Goal: Task Accomplishment & Management: Complete application form

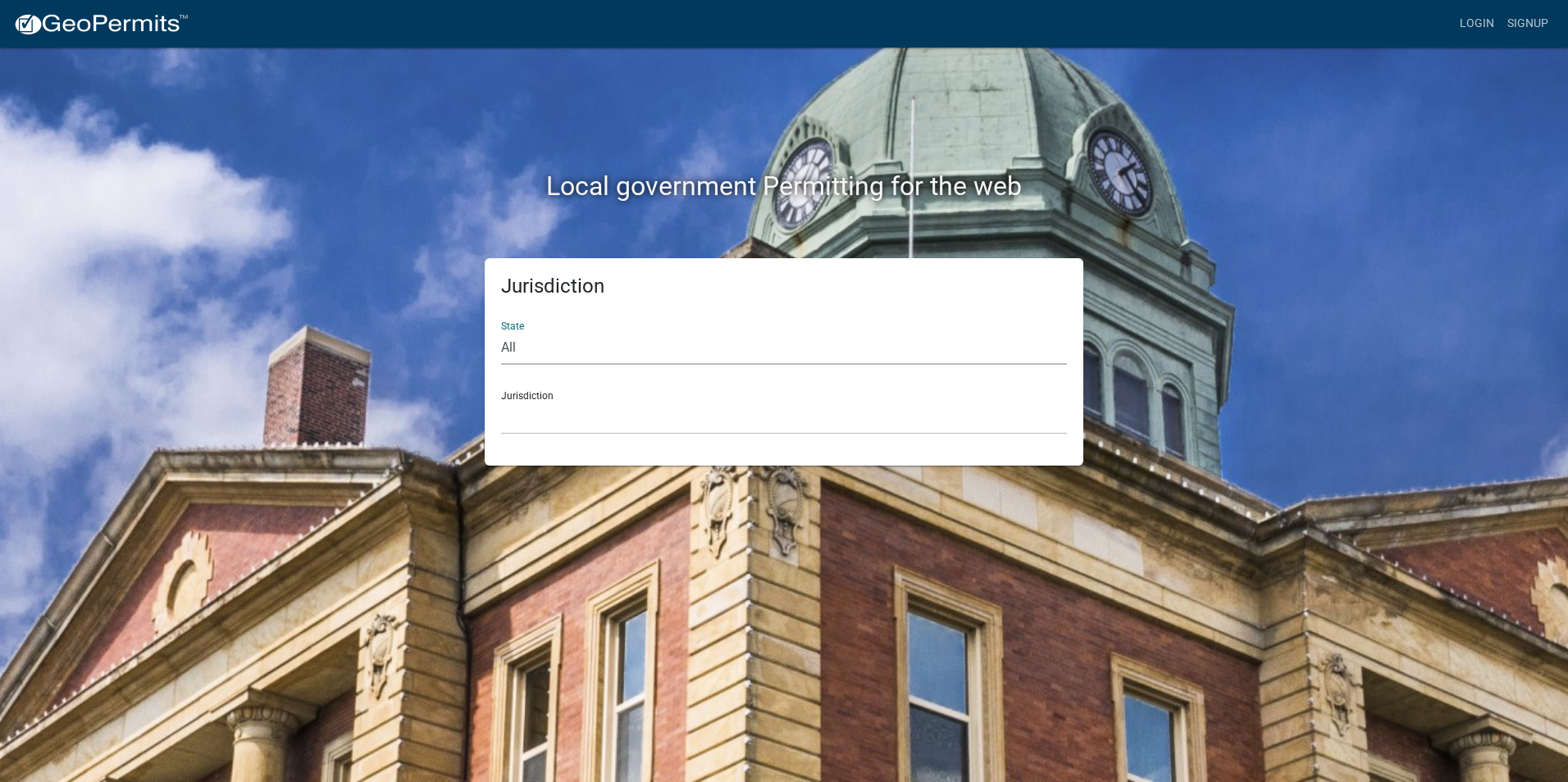
click at [535, 351] on select "All [US_STATE] [US_STATE] [US_STATE] [US_STATE] [US_STATE] [US_STATE] [US_STATE…" at bounding box center [784, 348] width 565 height 34
select select "[US_STATE]"
click at [501, 332] on select "All [US_STATE] [US_STATE] [US_STATE] [US_STATE] [US_STATE] [US_STATE] [US_STATE…" at bounding box center [784, 348] width 565 height 34
click at [544, 421] on select "City of [GEOGRAPHIC_DATA], [US_STATE] City of [GEOGRAPHIC_DATA], [US_STATE] Cit…" at bounding box center [784, 418] width 565 height 34
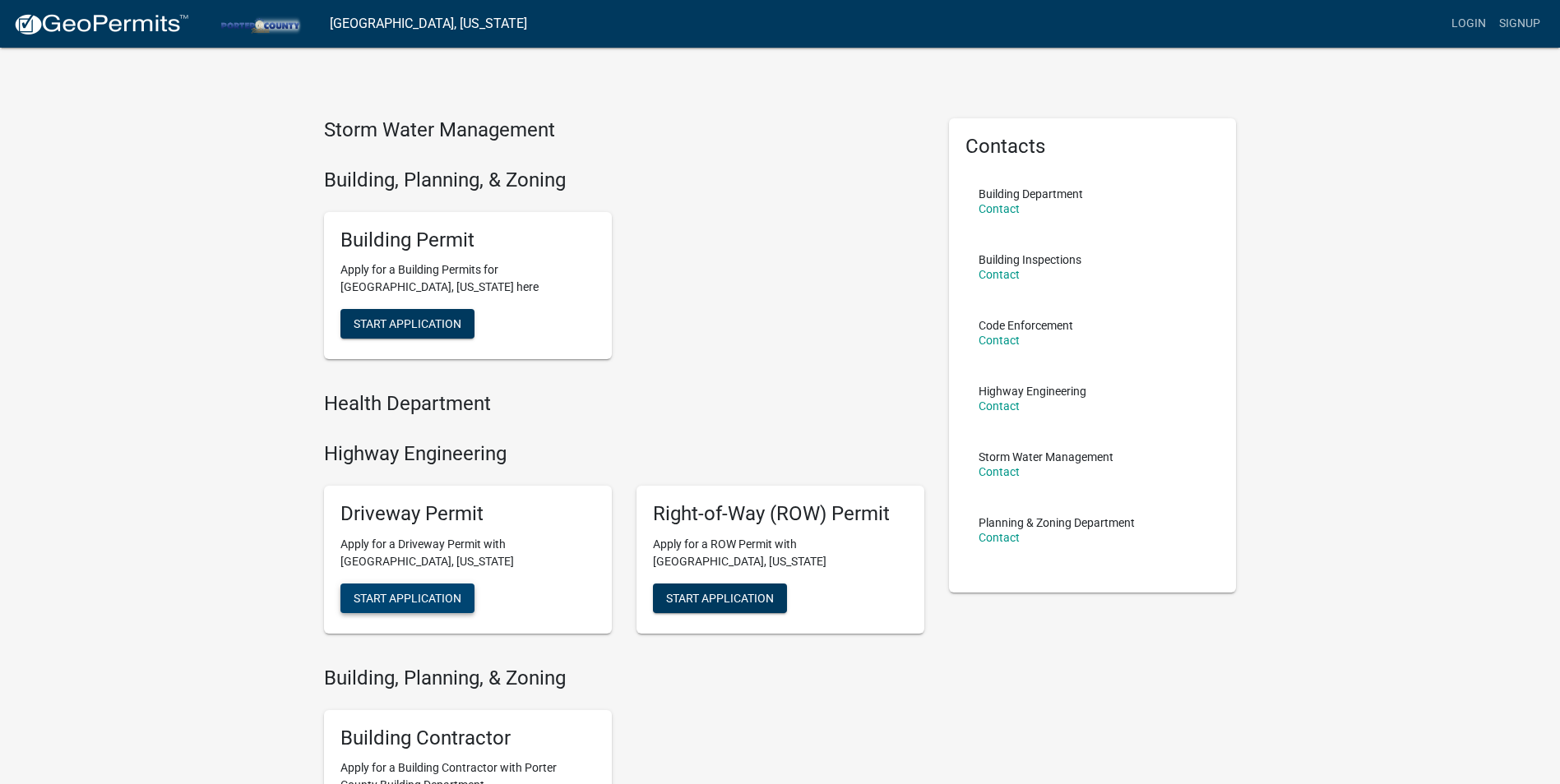
scroll to position [215, 0]
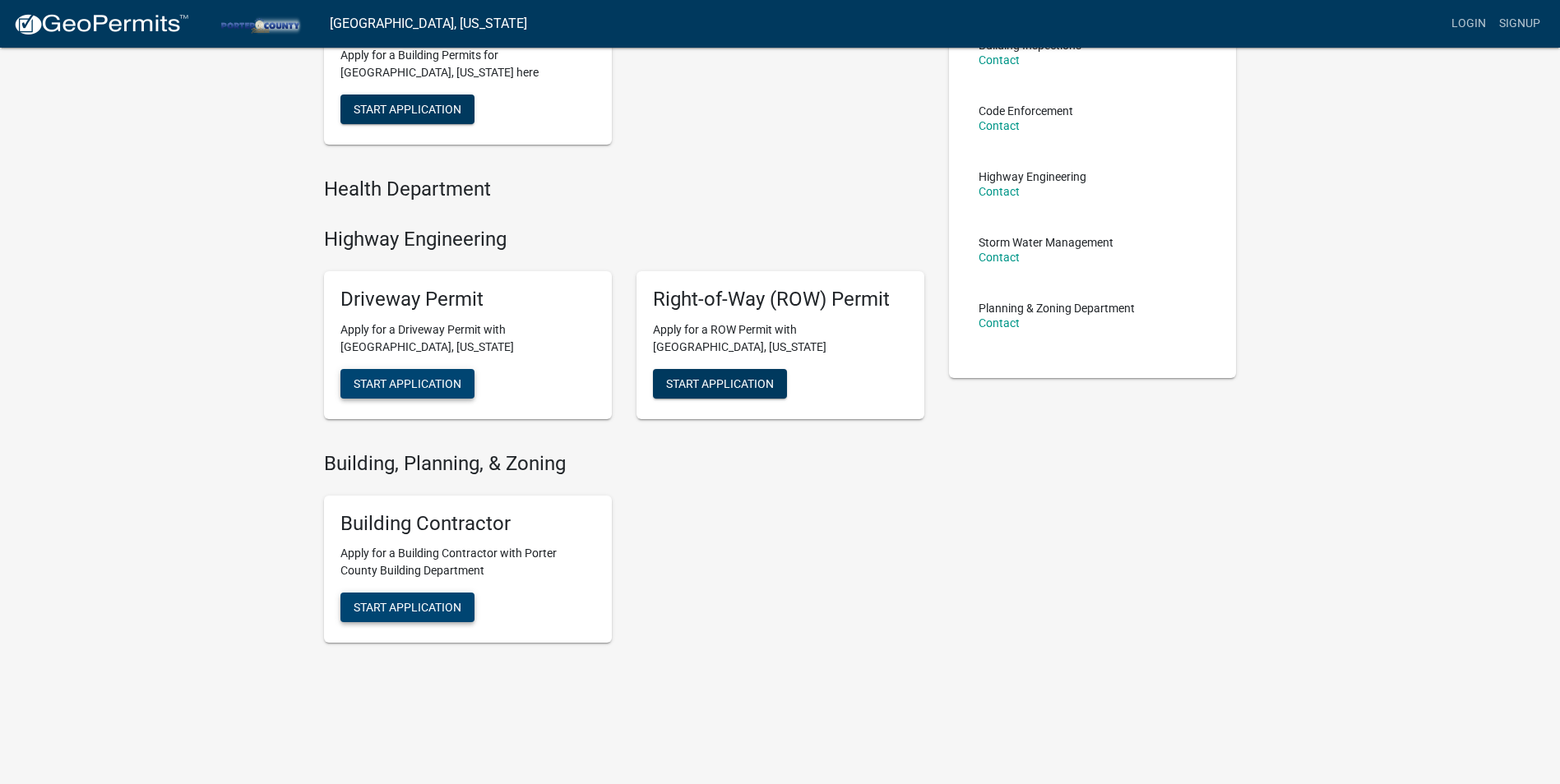
click at [408, 602] on span "Start Application" at bounding box center [407, 607] width 108 height 13
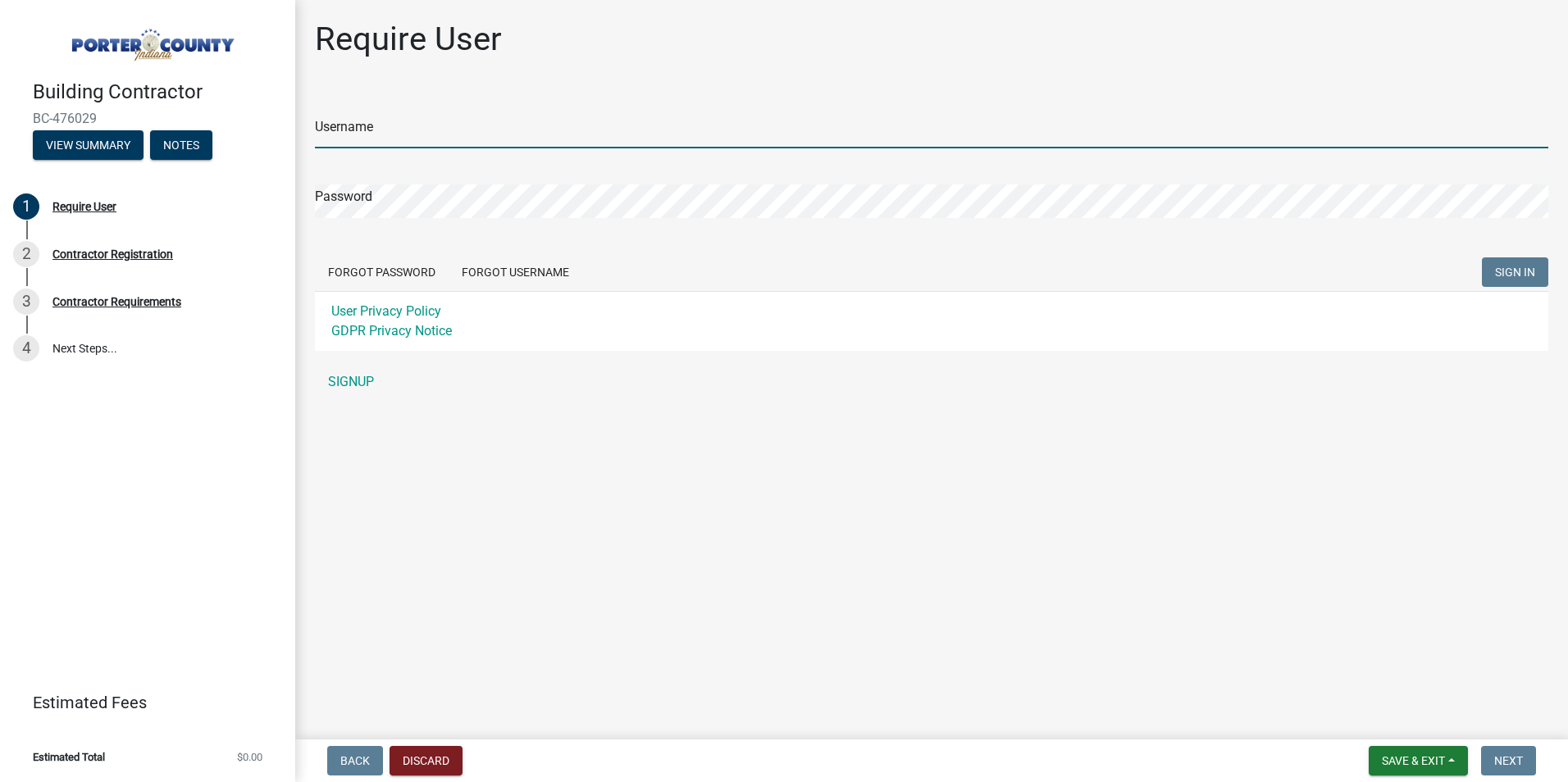
type input "[EMAIL_ADDRESS][DOMAIN_NAME]"
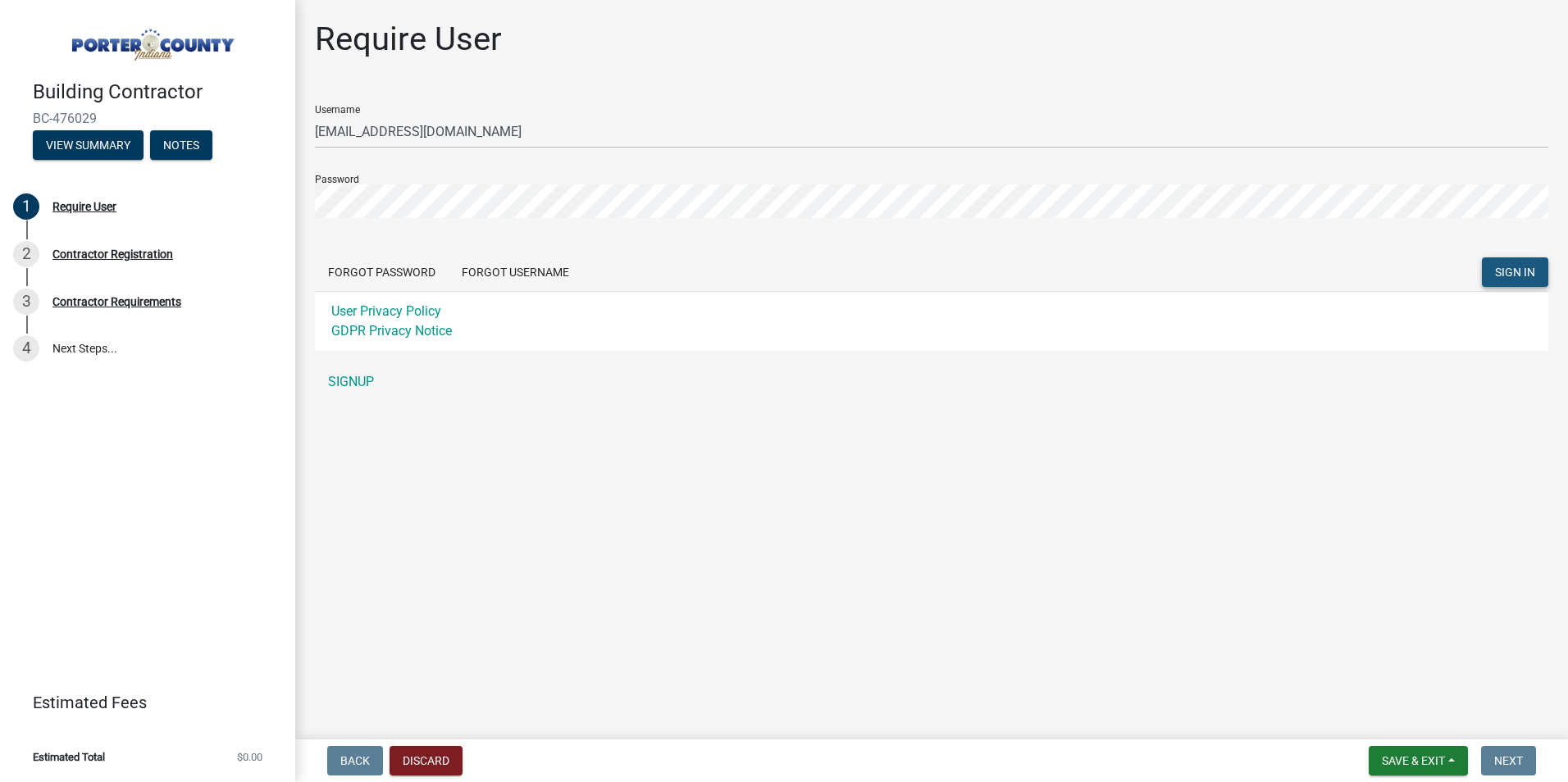
click at [1519, 266] on span "SIGN IN" at bounding box center [1515, 272] width 40 height 13
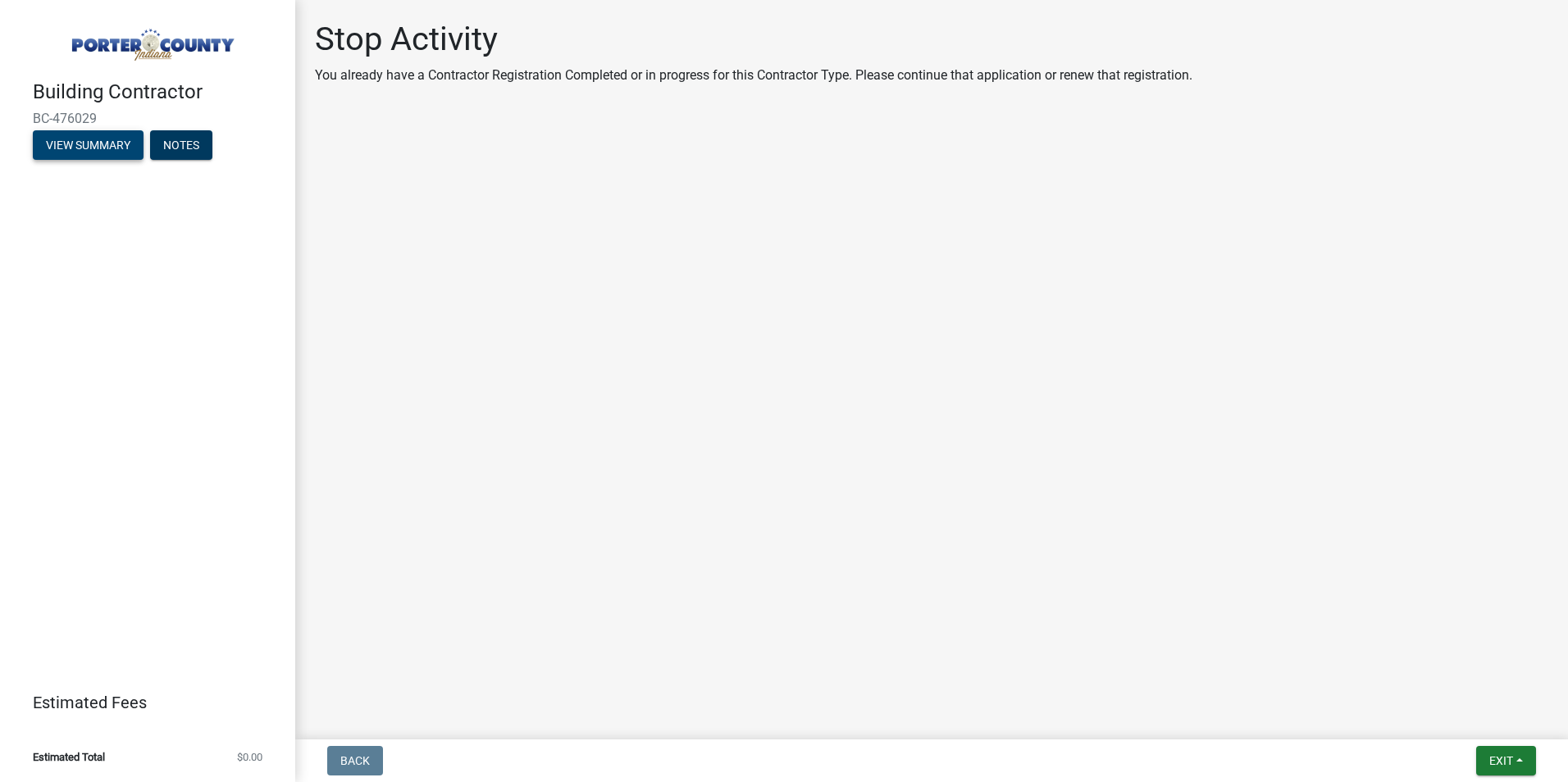
click at [105, 152] on button "View Summary" at bounding box center [88, 145] width 111 height 29
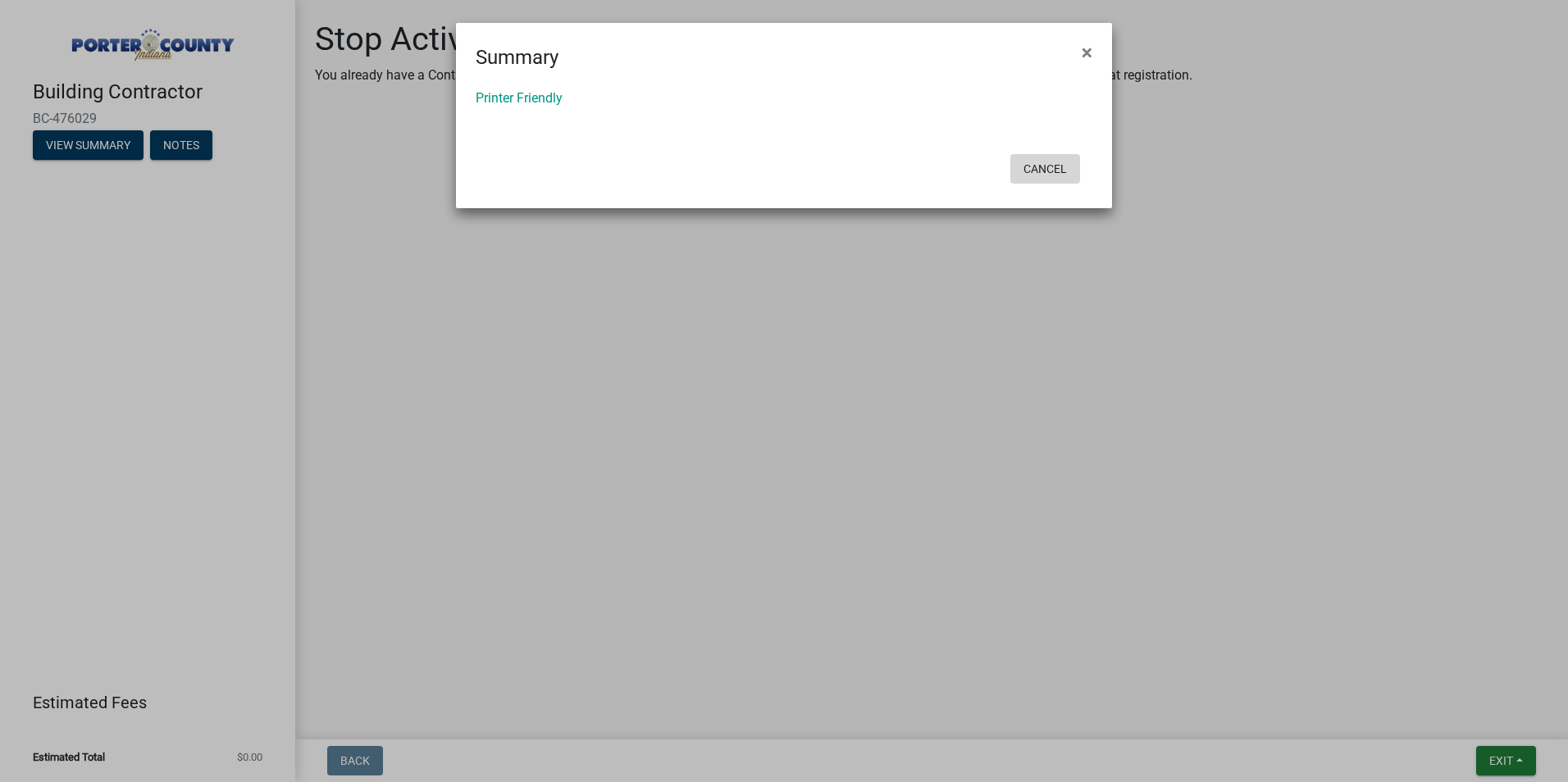
click at [1028, 169] on button "Cancel" at bounding box center [1045, 168] width 70 height 29
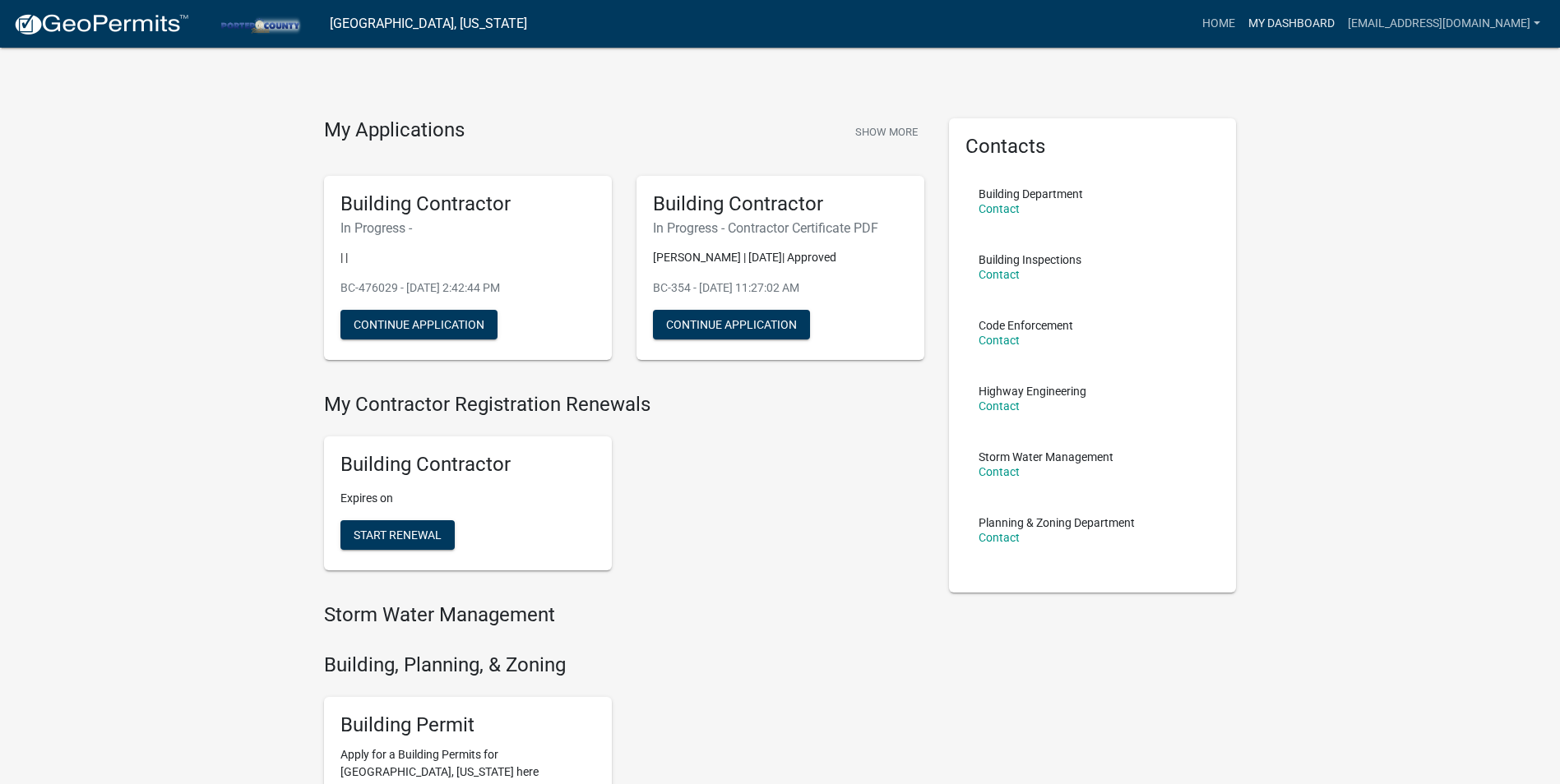
click at [1282, 22] on link "My Dashboard" at bounding box center [1291, 24] width 99 height 31
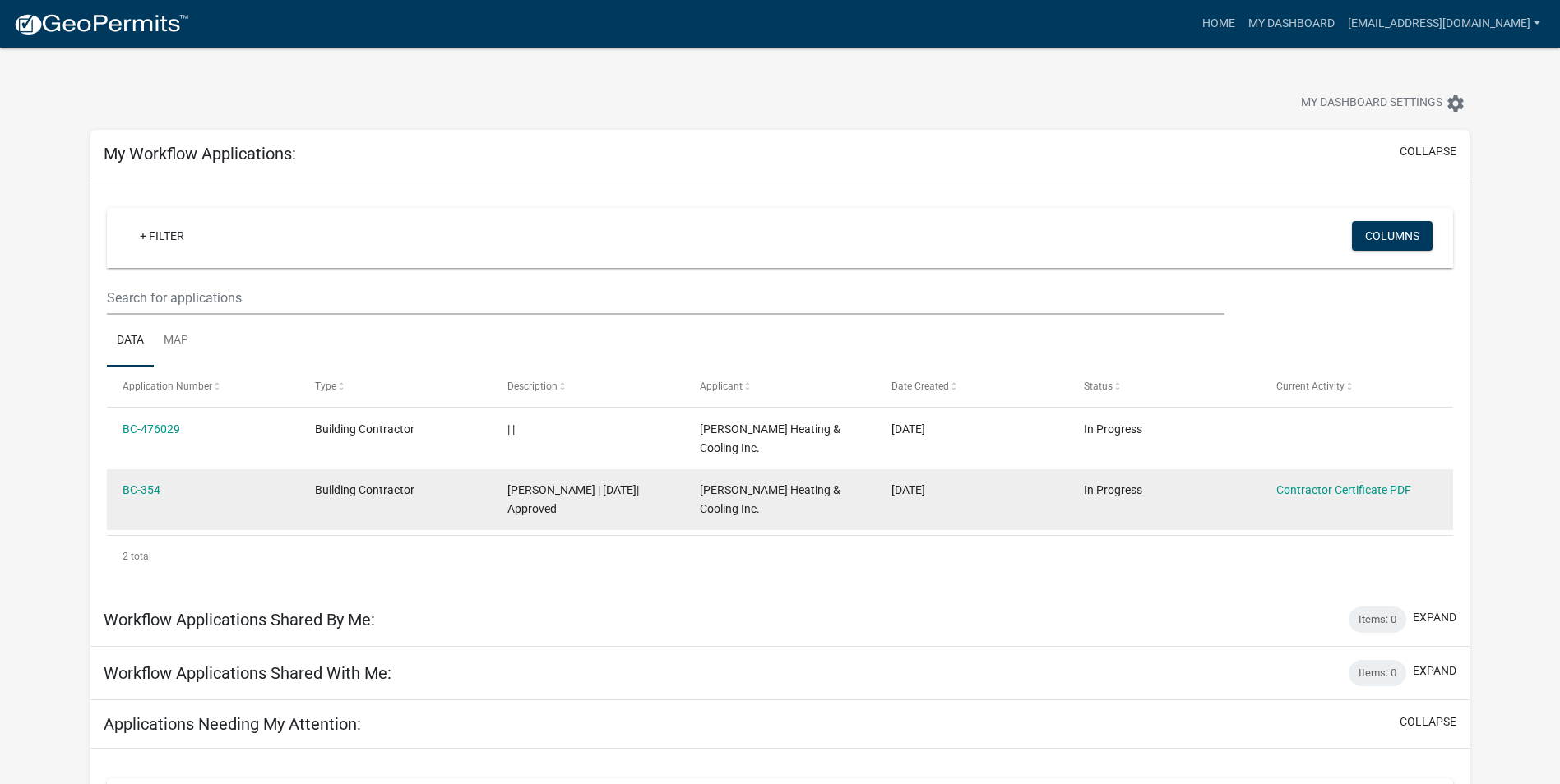
scroll to position [371, 0]
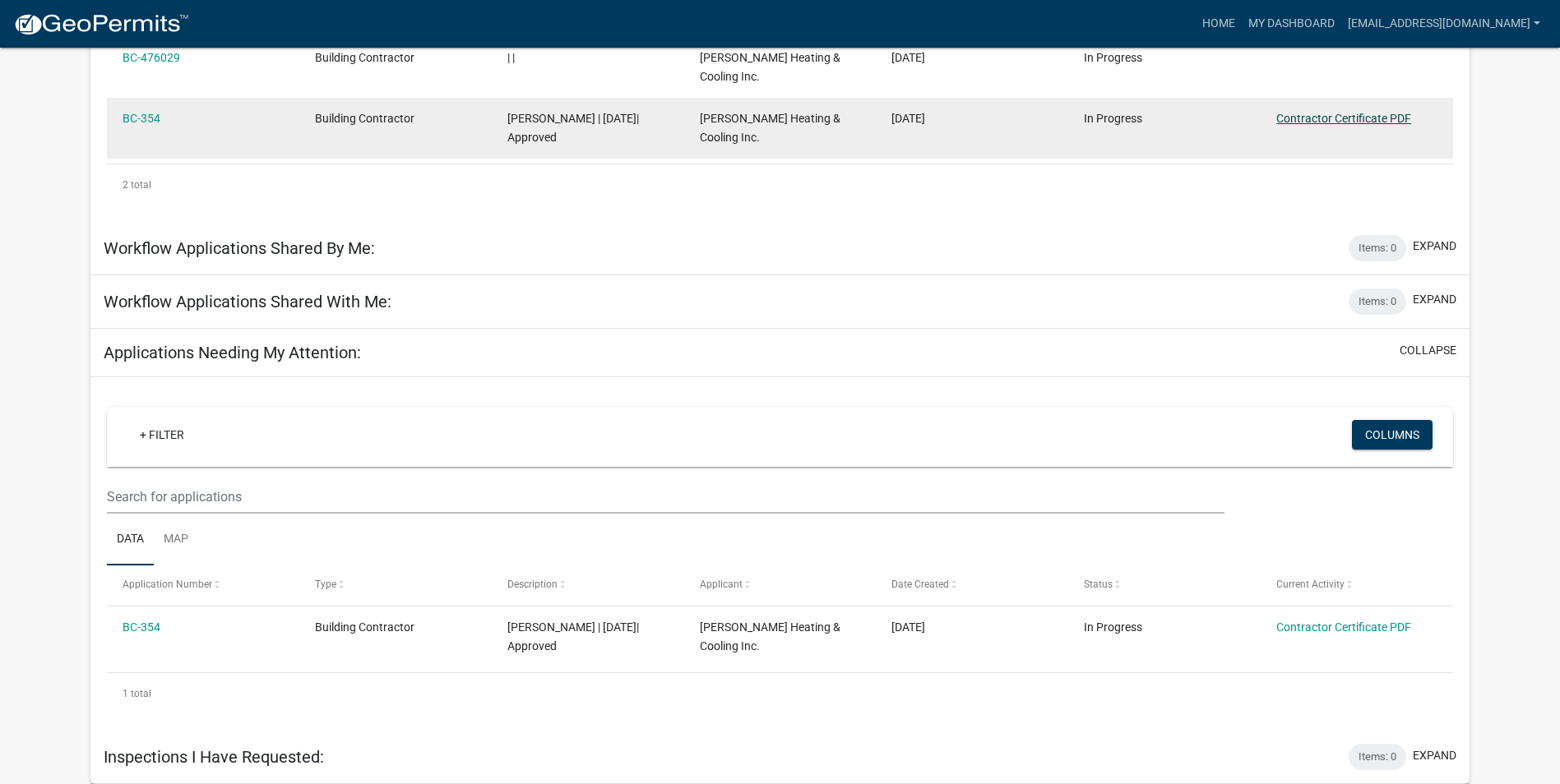
click at [1330, 118] on link "Contractor Certificate PDF" at bounding box center [1344, 118] width 134 height 13
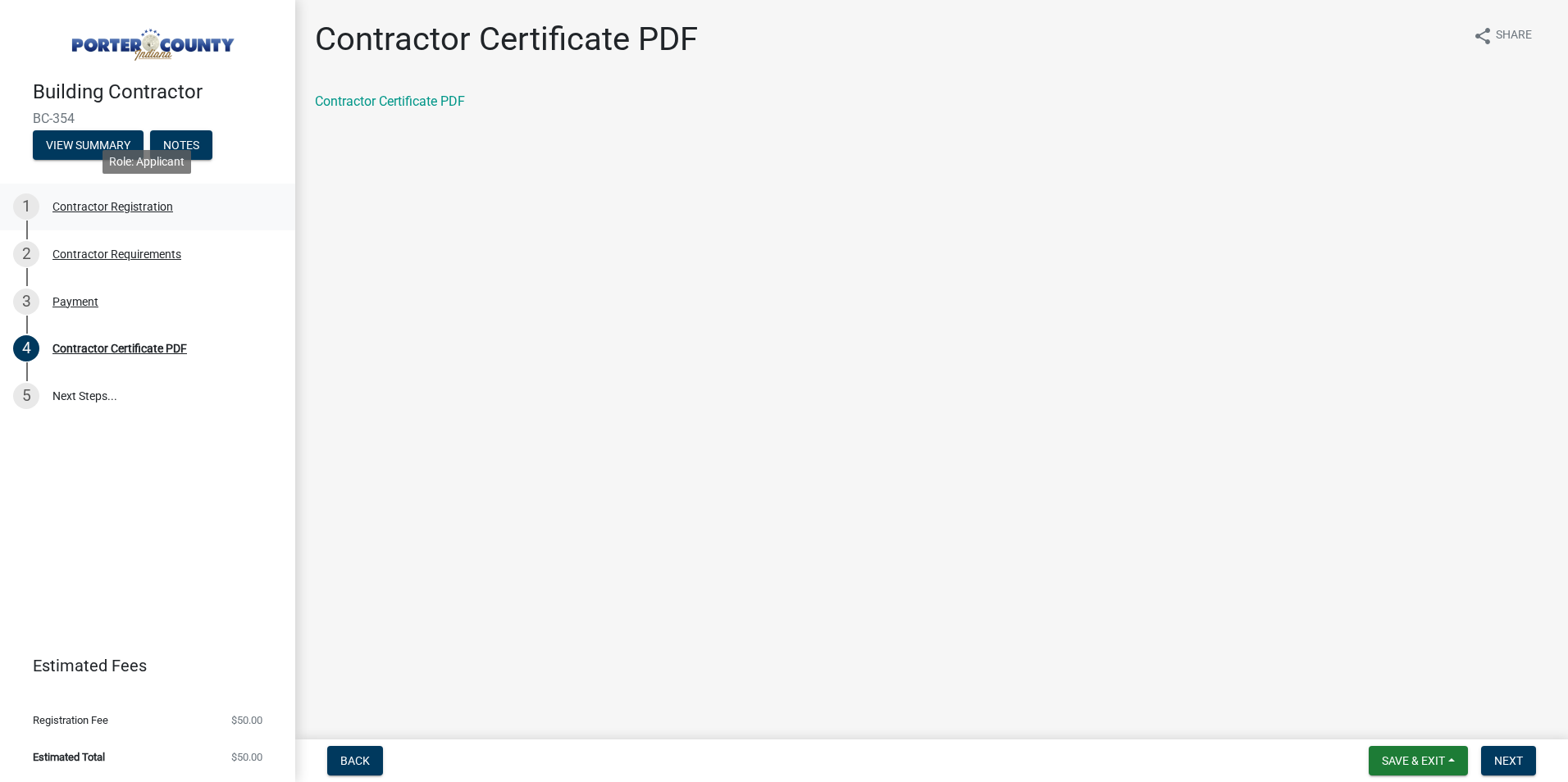
click at [140, 204] on div "Contractor Registration" at bounding box center [113, 206] width 120 height 11
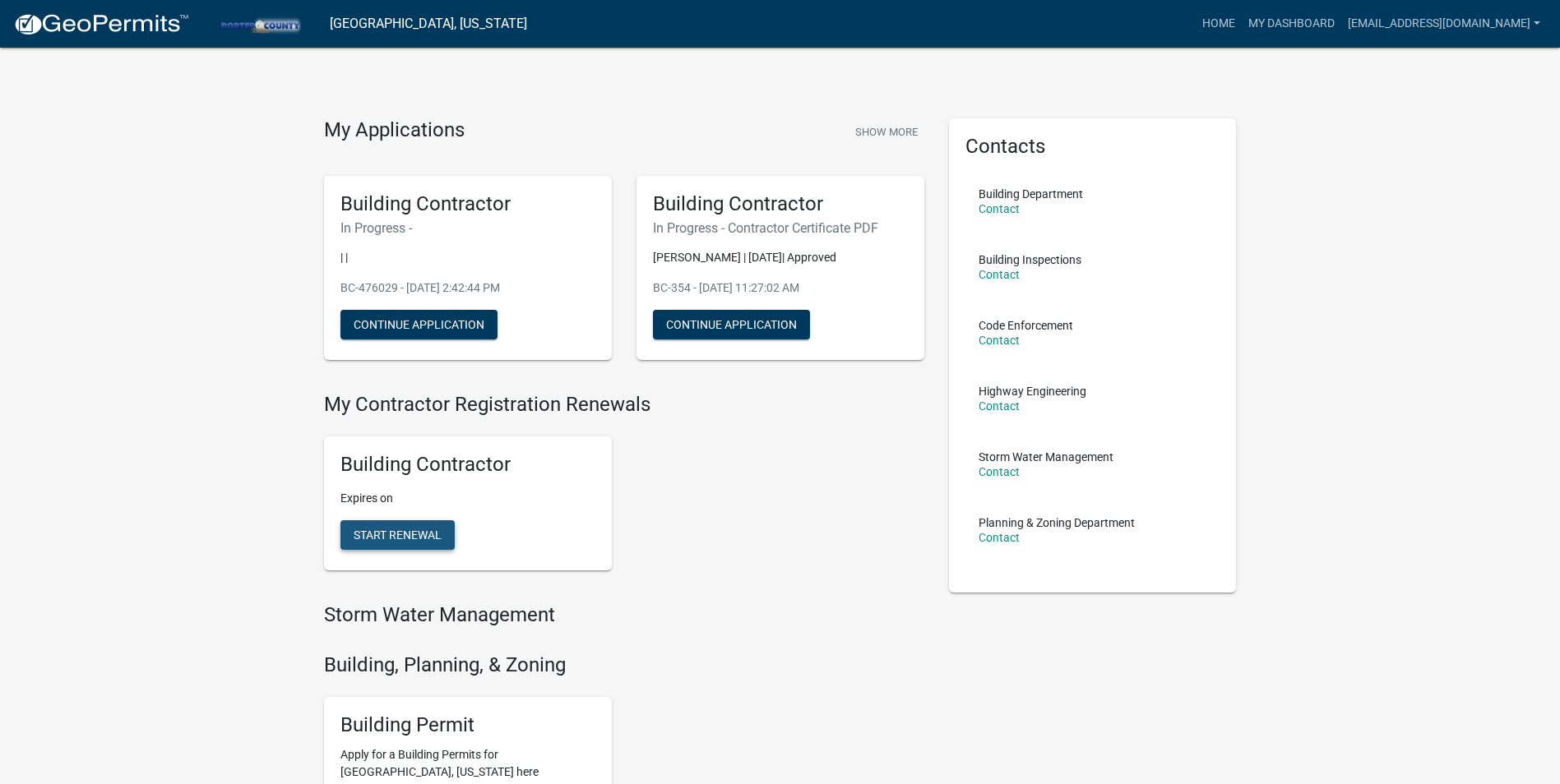
click at [407, 544] on button "Start Renewal" at bounding box center [397, 535] width 115 height 29
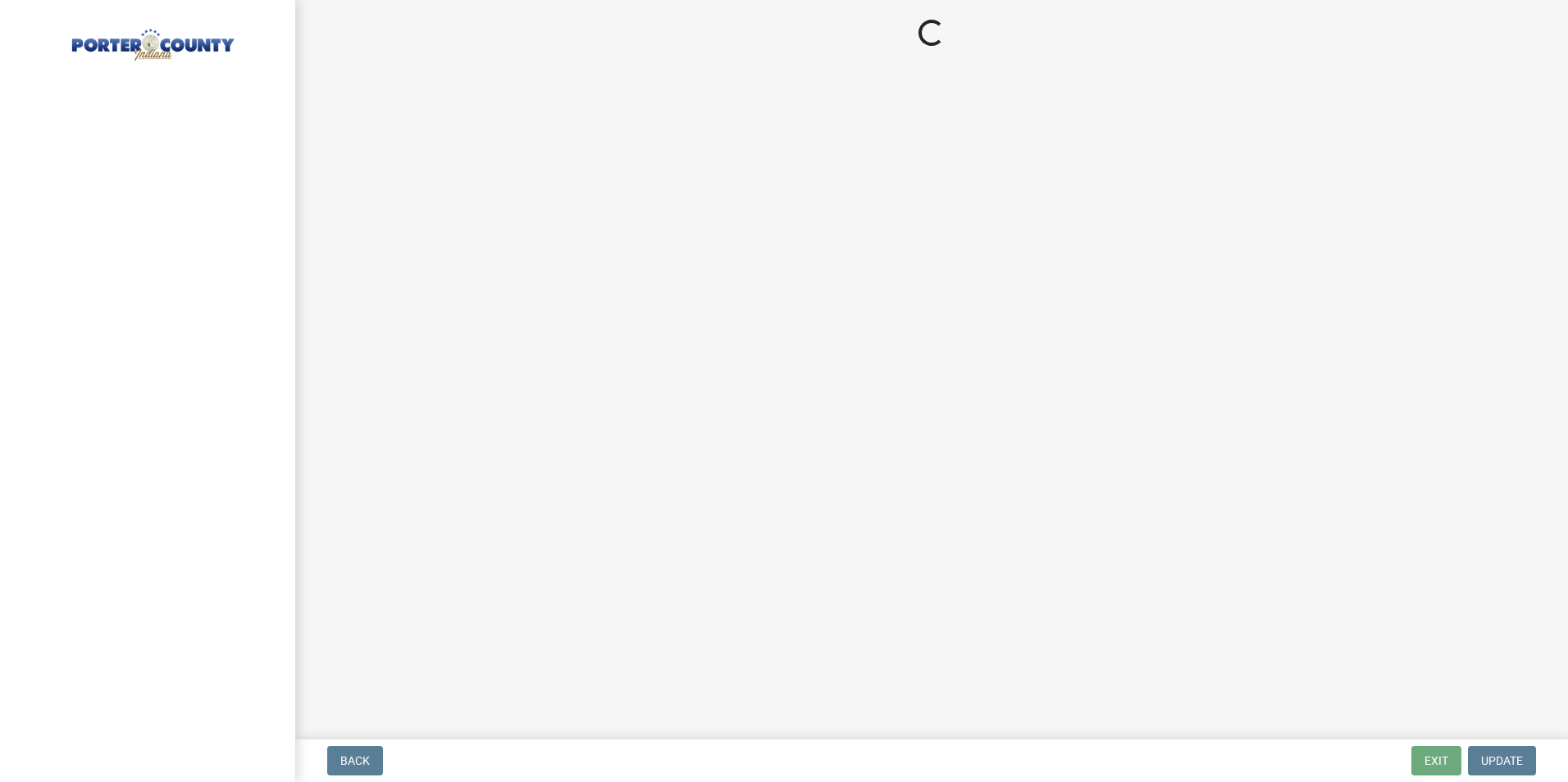
select select "IL"
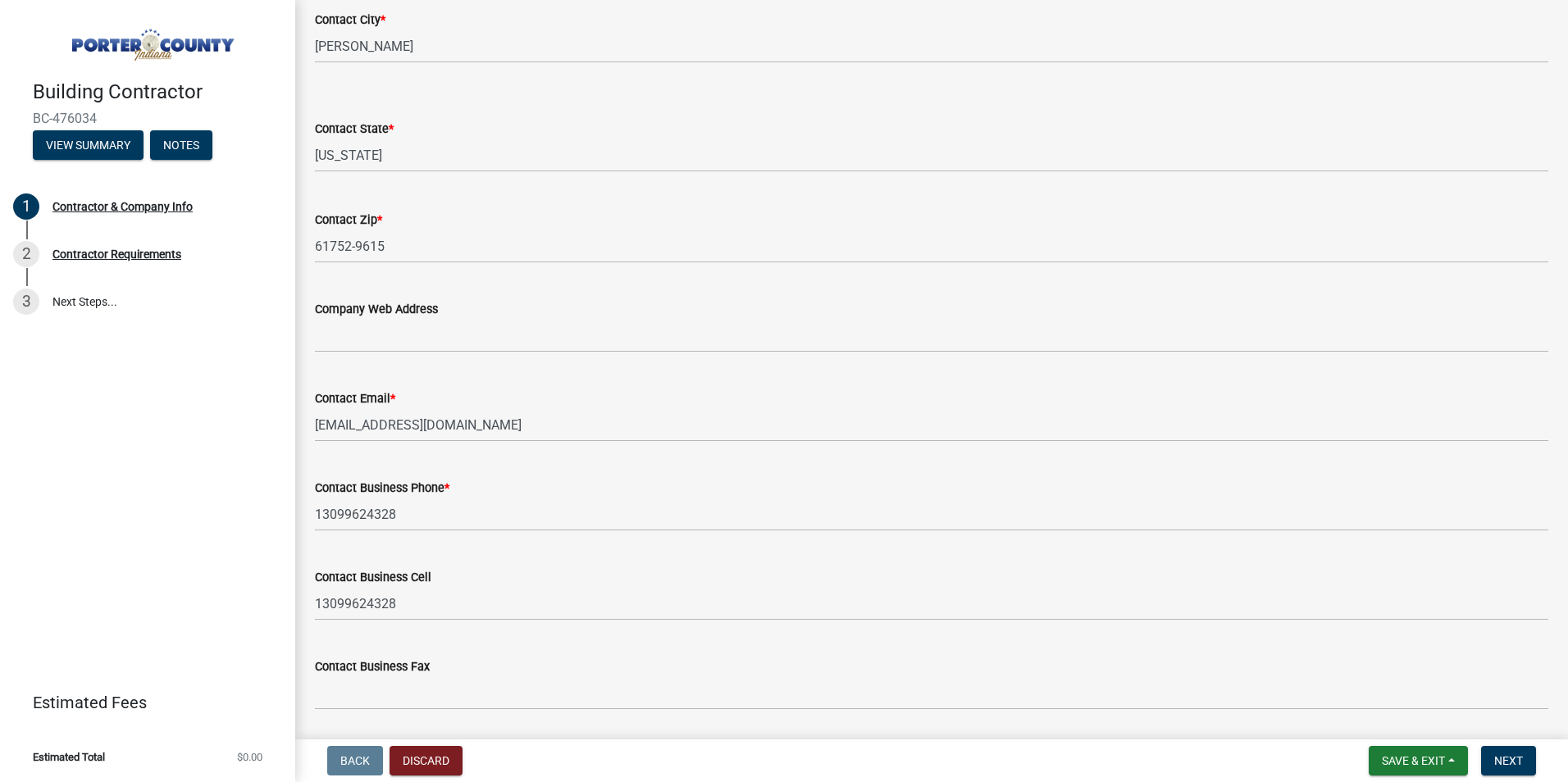
scroll to position [695, 0]
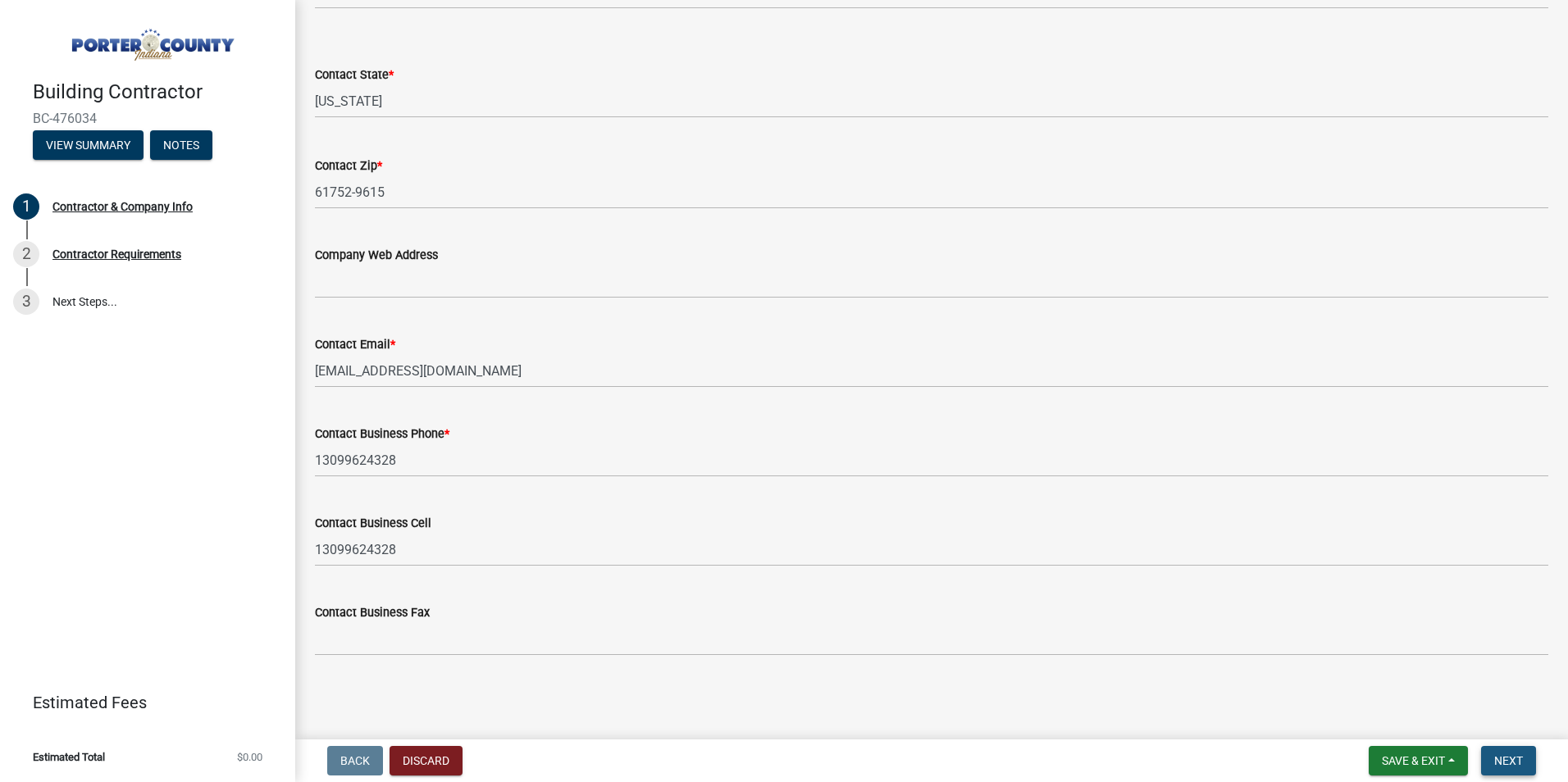
click at [1504, 763] on span "Next" at bounding box center [1508, 761] width 28 height 13
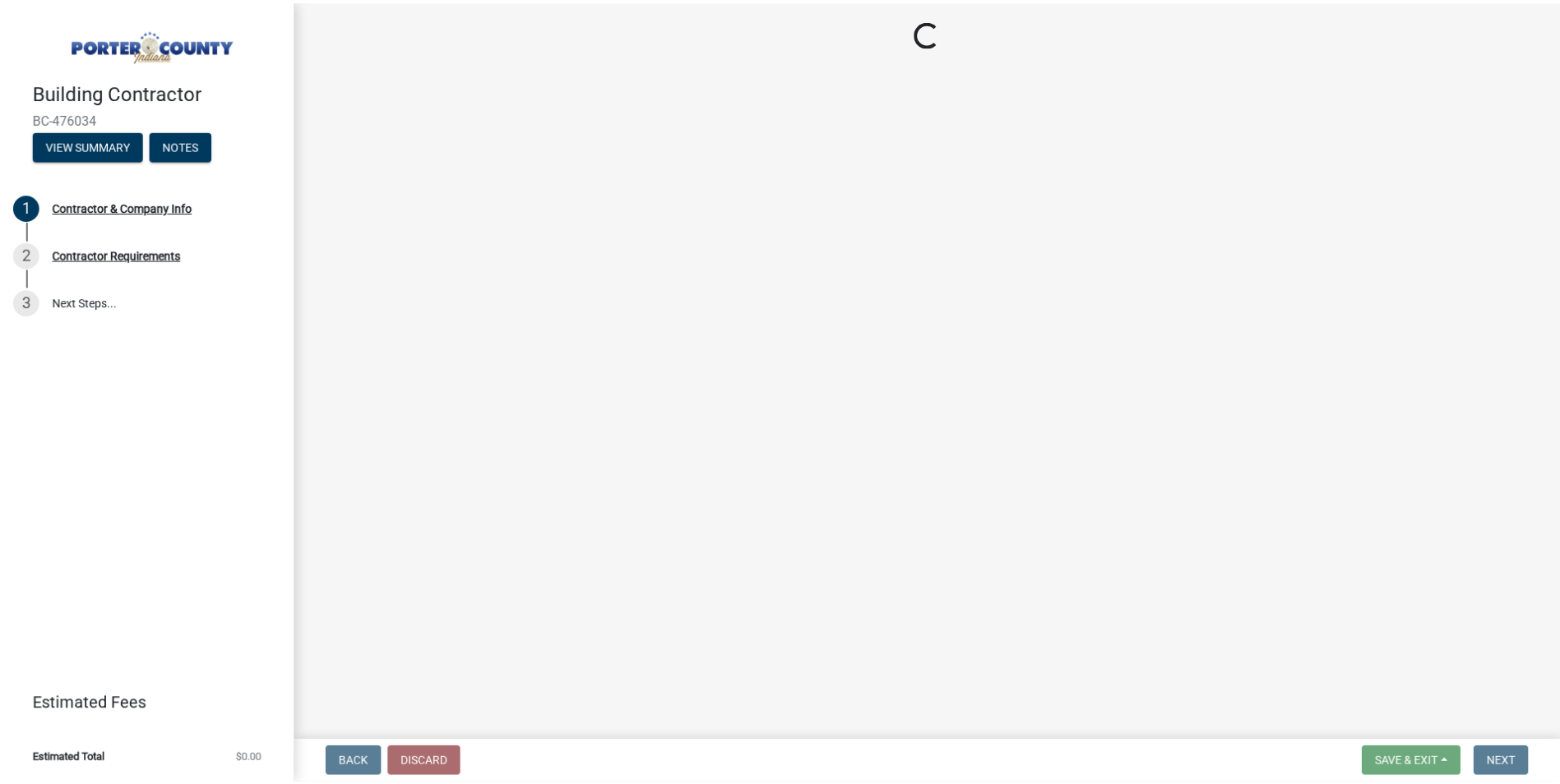
scroll to position [0, 0]
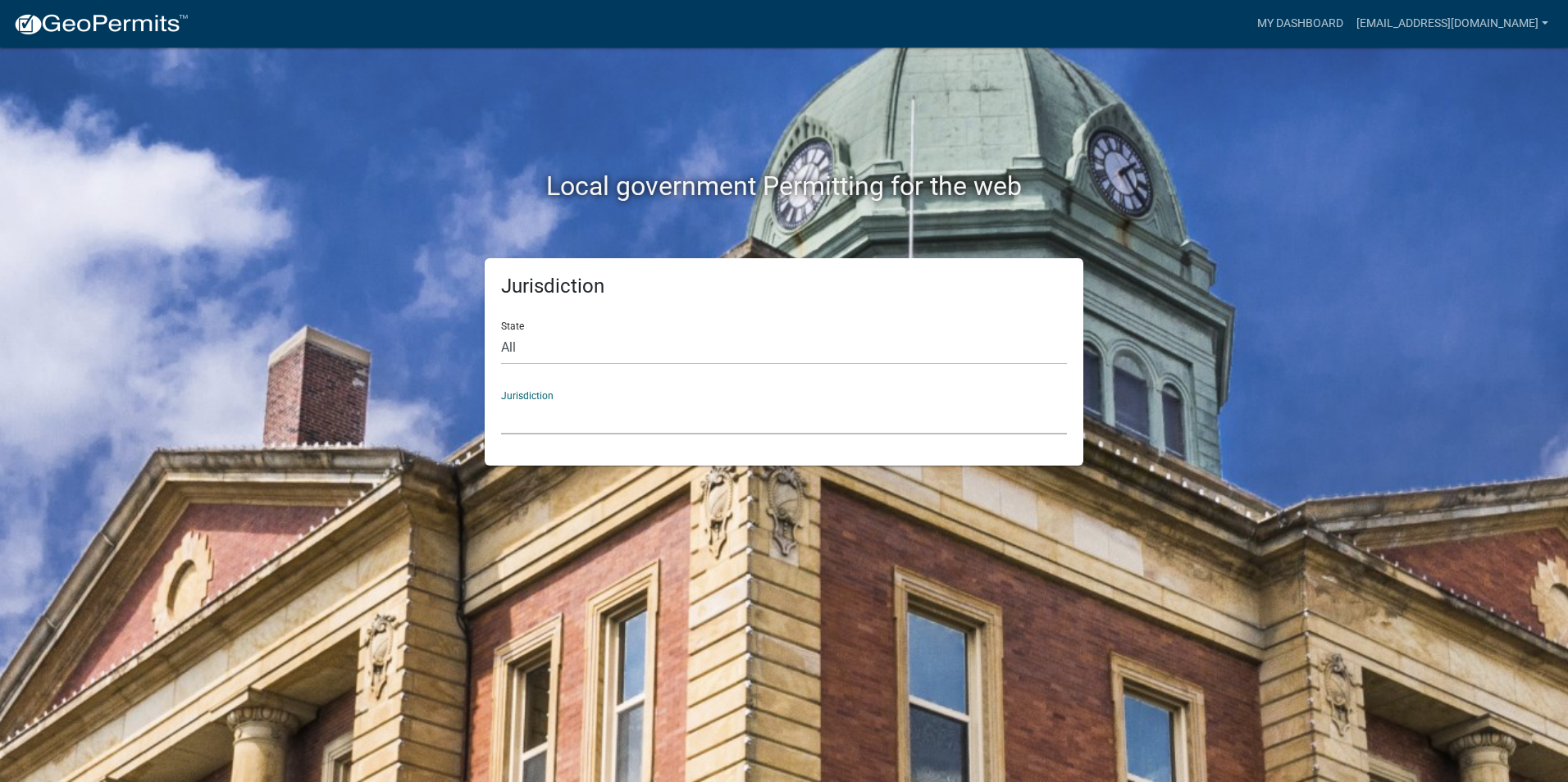
click at [598, 407] on select "[GEOGRAPHIC_DATA], [US_STATE] [GEOGRAPHIC_DATA], [US_STATE][PERSON_NAME][GEOGRA…" at bounding box center [784, 418] width 565 height 34
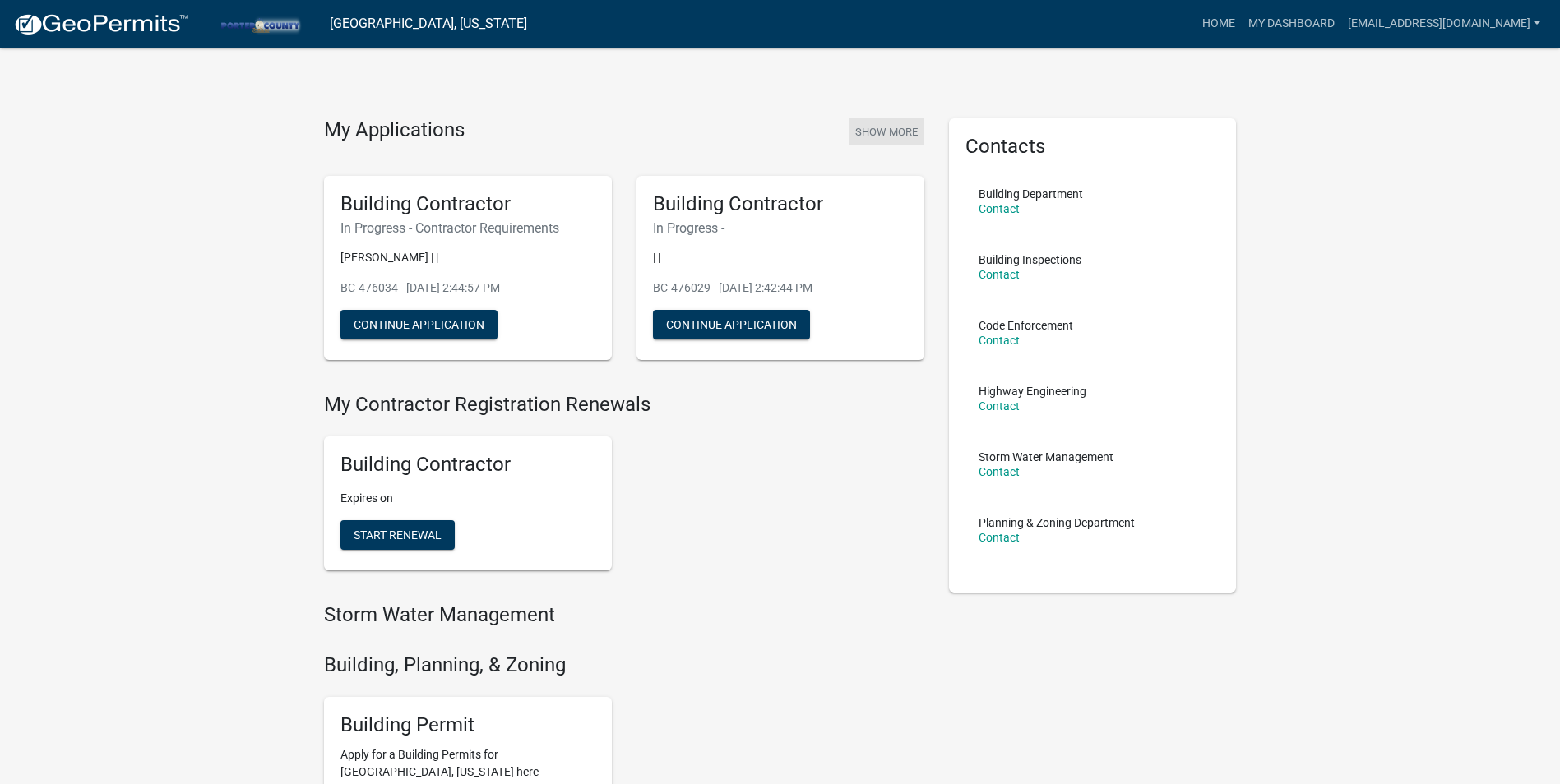
click at [888, 131] on button "Show More" at bounding box center [887, 131] width 76 height 27
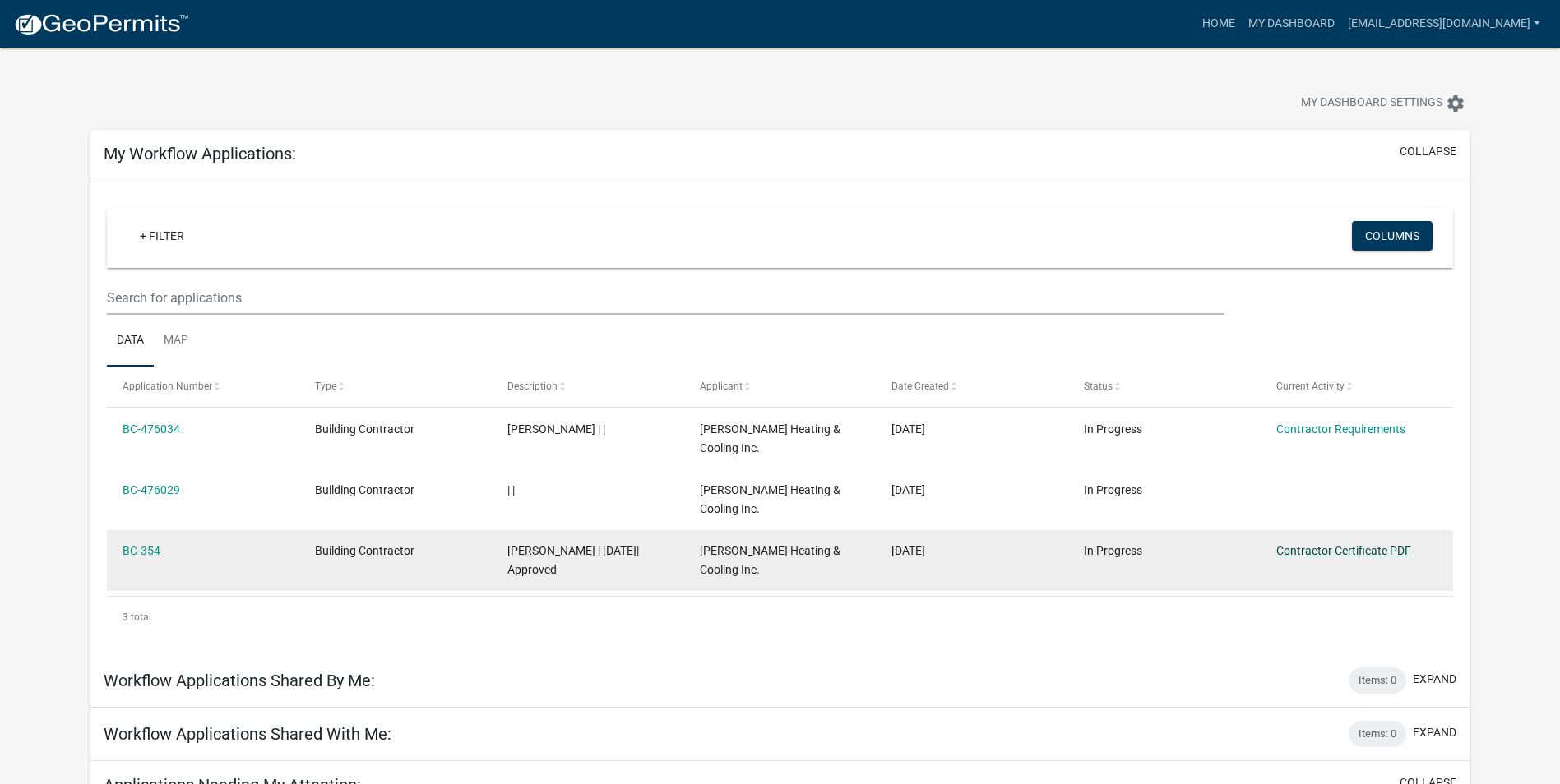
click at [1319, 547] on link "Contractor Certificate PDF" at bounding box center [1344, 551] width 134 height 13
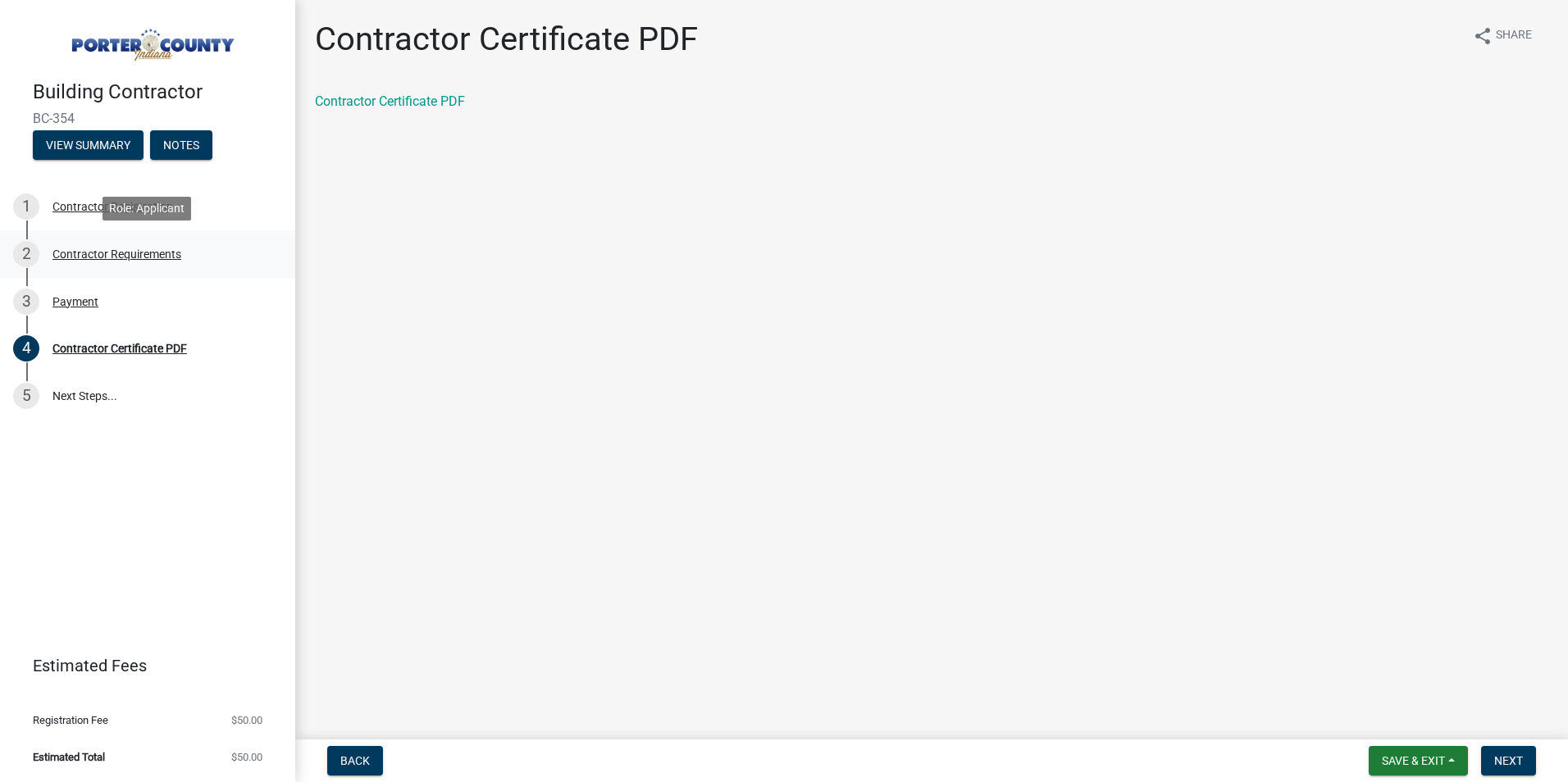
click at [117, 256] on div "Contractor Requirements" at bounding box center [117, 254] width 129 height 11
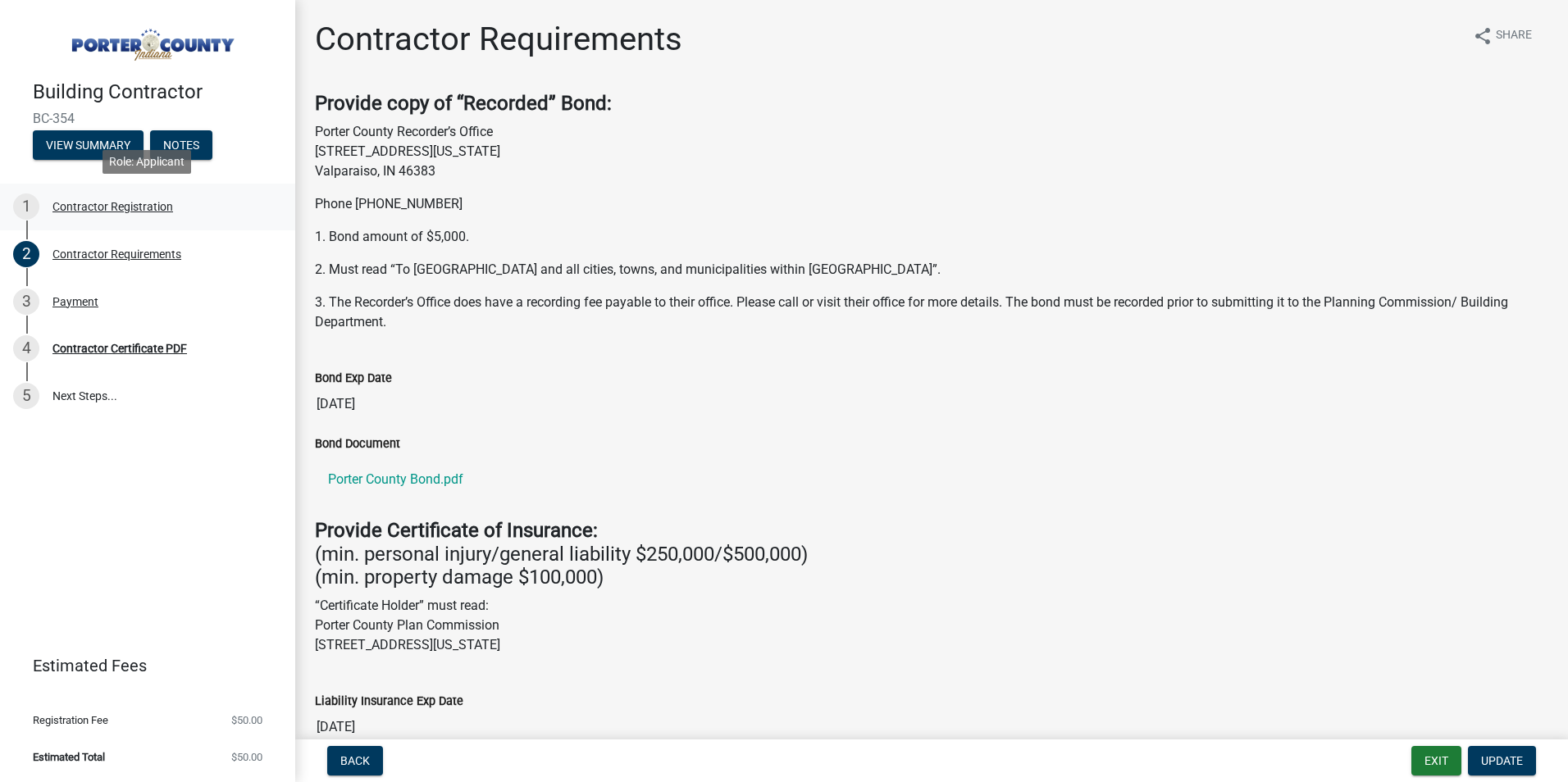
click at [107, 206] on div "Contractor Registration" at bounding box center [113, 206] width 120 height 11
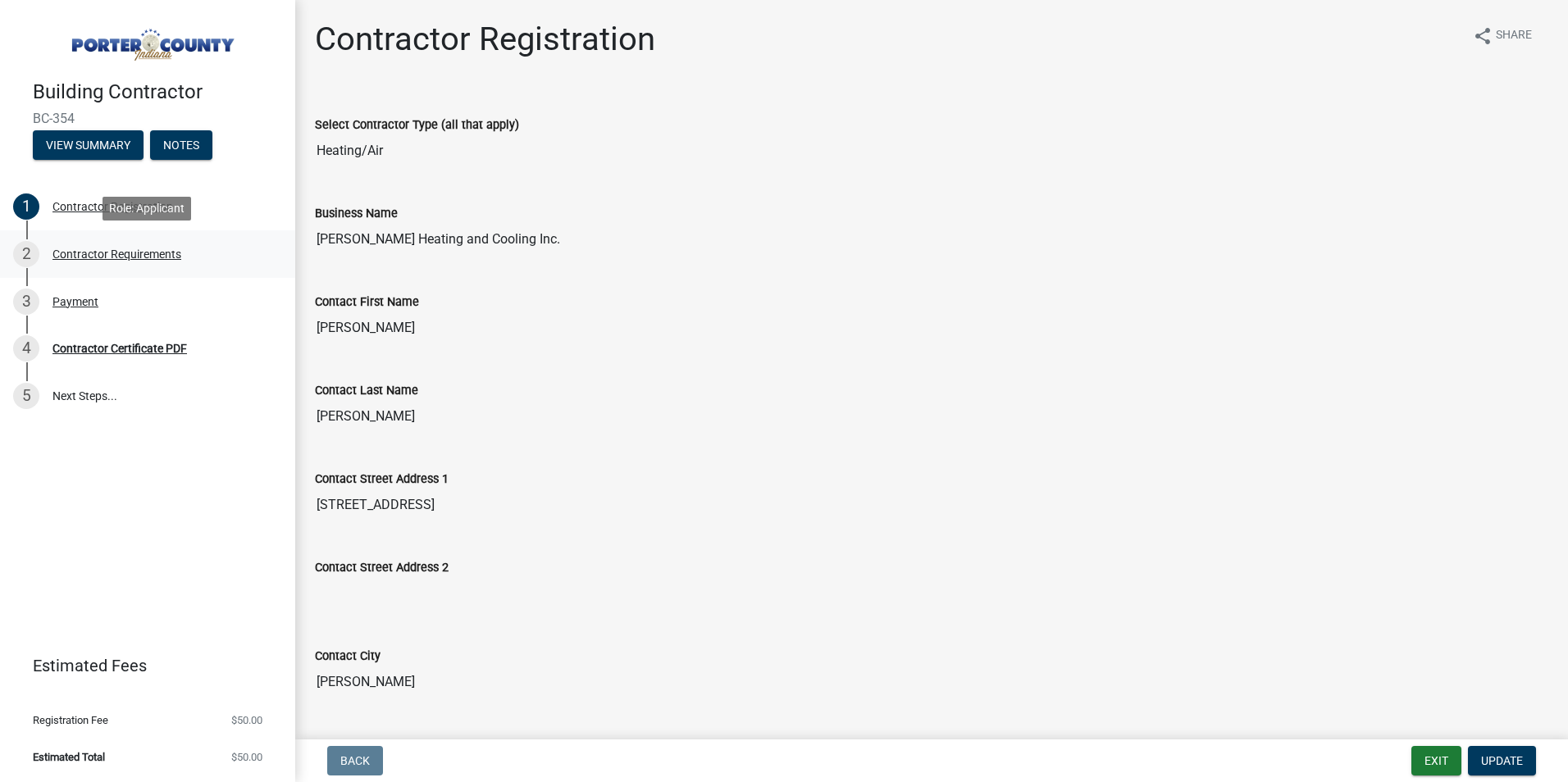
click at [118, 241] on link "2 Contractor Requirements" at bounding box center [148, 254] width 296 height 47
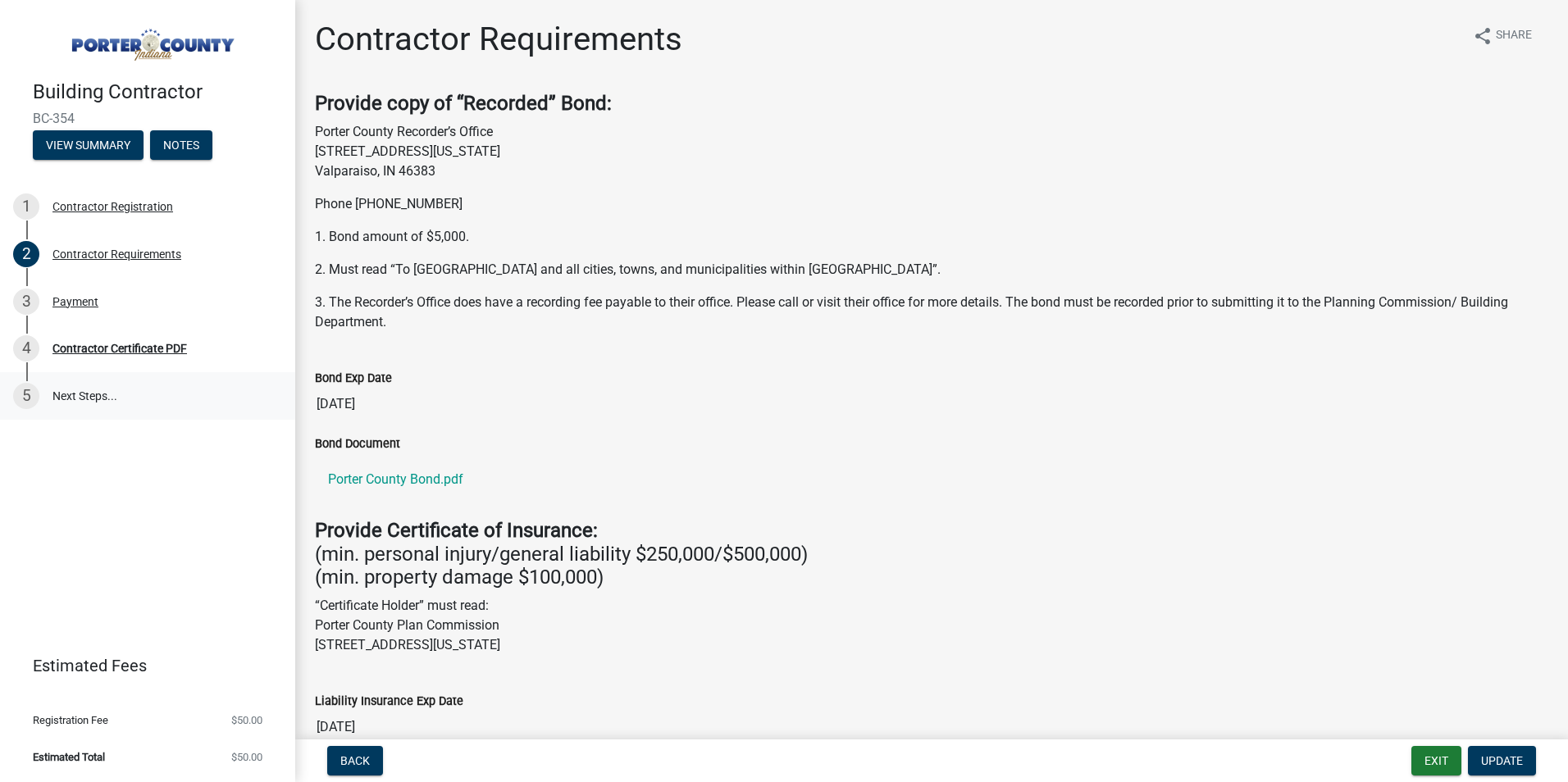
click at [79, 392] on link "5 Next Steps..." at bounding box center [148, 395] width 296 height 47
click at [402, 476] on link "Porter County Bond.pdf" at bounding box center [930, 480] width 1233 height 40
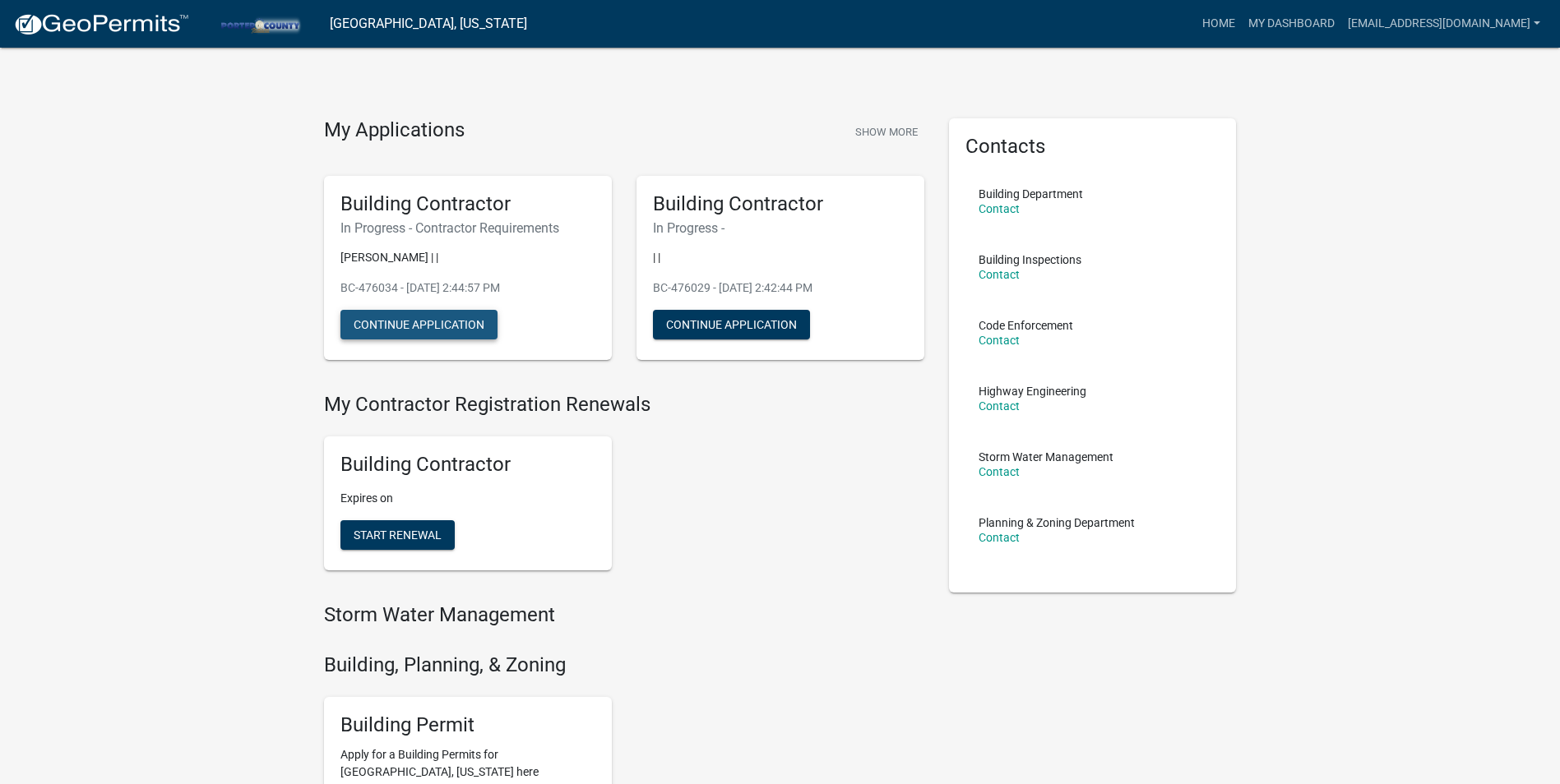
click at [420, 320] on button "Continue Application" at bounding box center [419, 325] width 157 height 29
